Goal: Browse casually: Explore the website without a specific task or goal

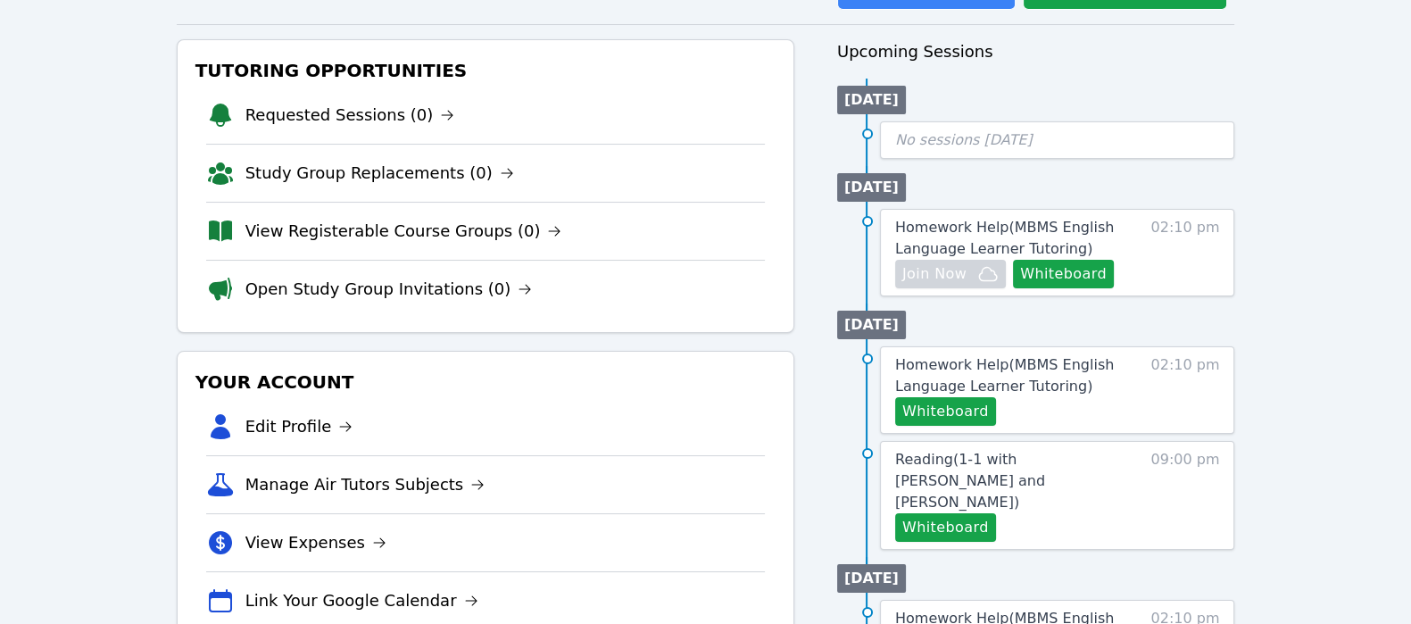
scroll to position [156, 0]
